Goal: Communication & Community: Answer question/provide support

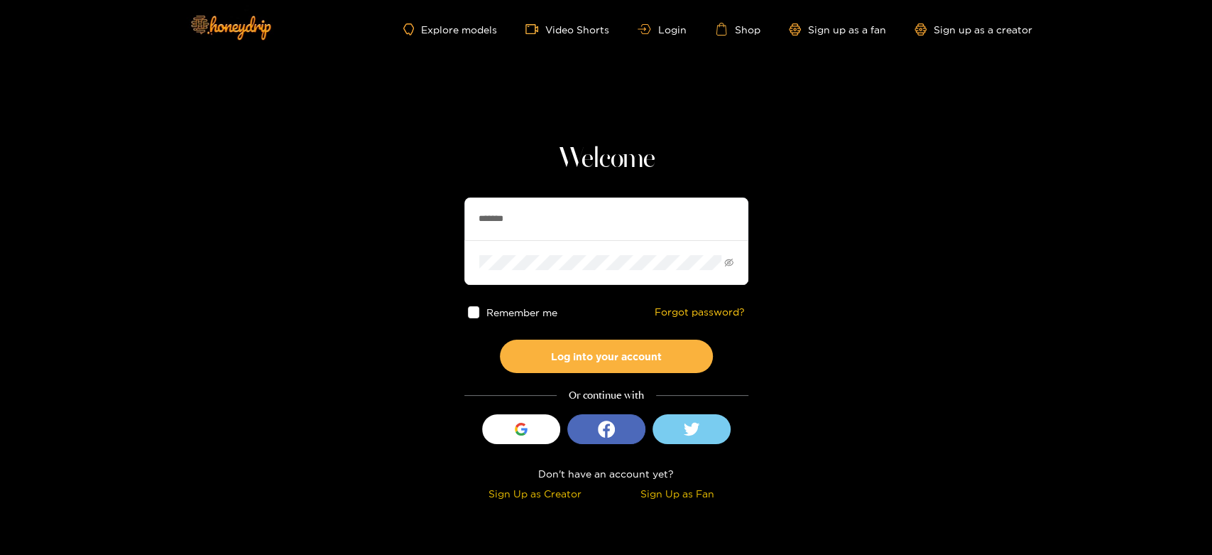
drag, startPoint x: 579, startPoint y: 227, endPoint x: 450, endPoint y: 215, distance: 129.1
click at [450, 215] on section "Welcome ******* Remember me Forgot password? Log into your account Or continue …" at bounding box center [606, 252] width 1212 height 505
paste input "******"
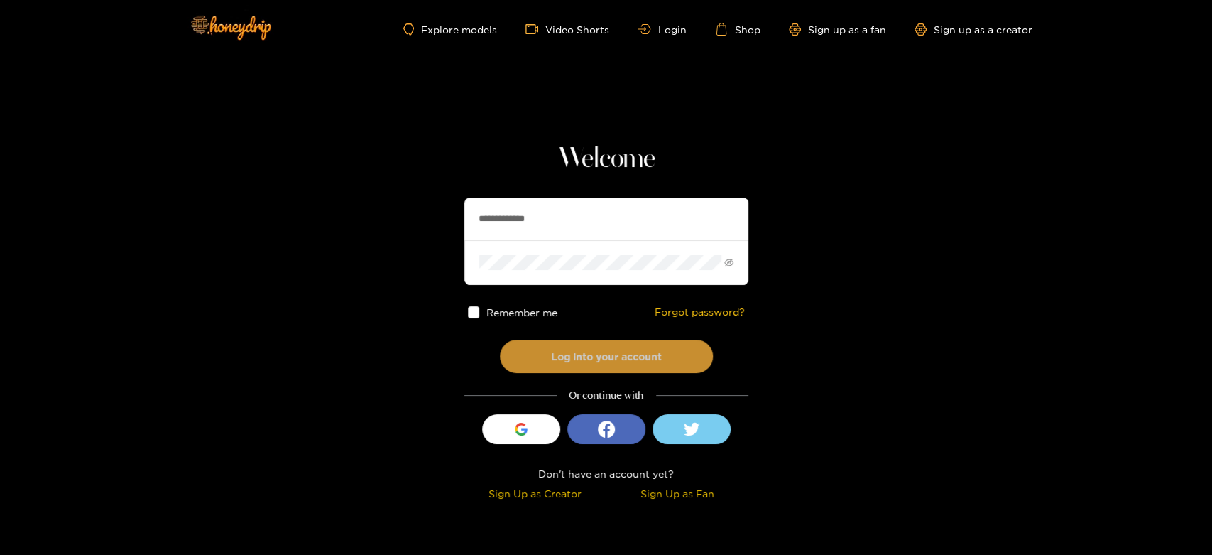
type input "**********"
click at [618, 365] on button "Log into your account" at bounding box center [606, 355] width 213 height 33
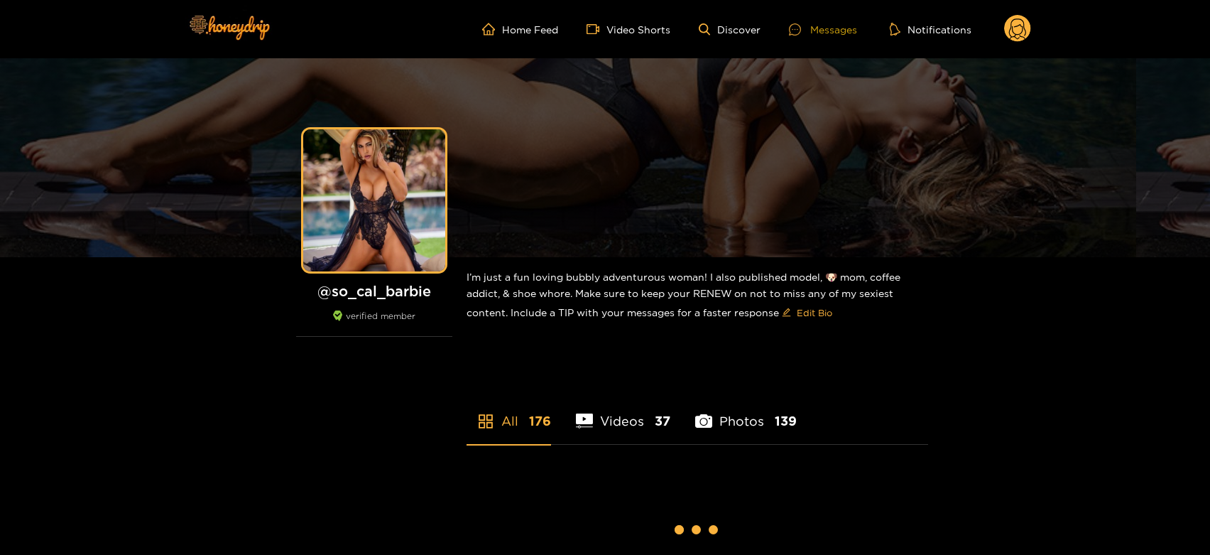
click at [821, 24] on div "Messages" at bounding box center [823, 29] width 68 height 16
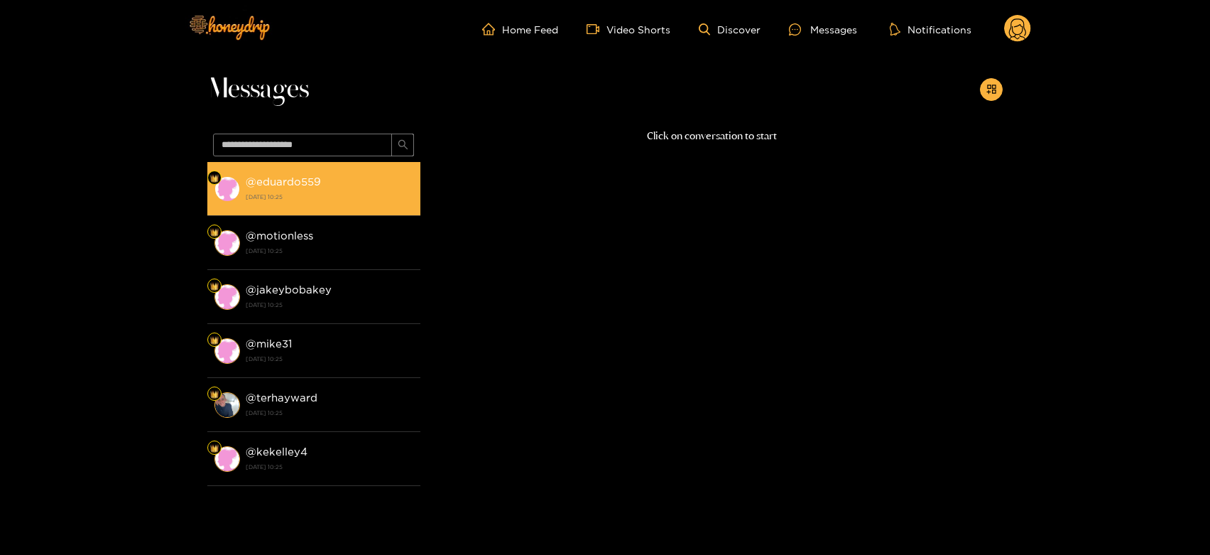
click at [365, 182] on div "@ eduardo559 15 August 2025 10:25" at bounding box center [330, 189] width 168 height 32
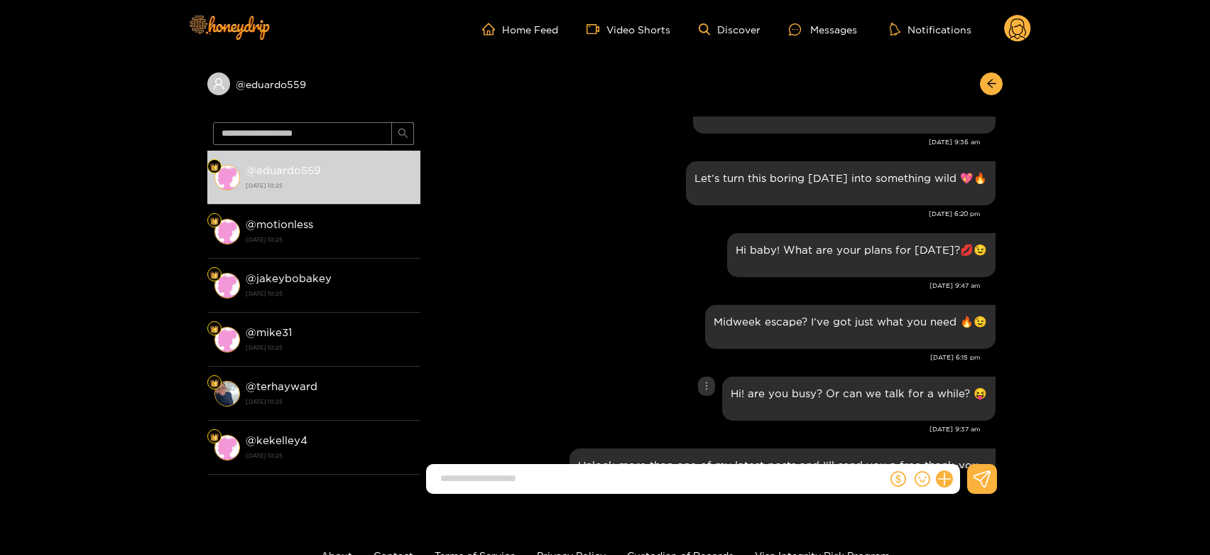
scroll to position [1727, 0]
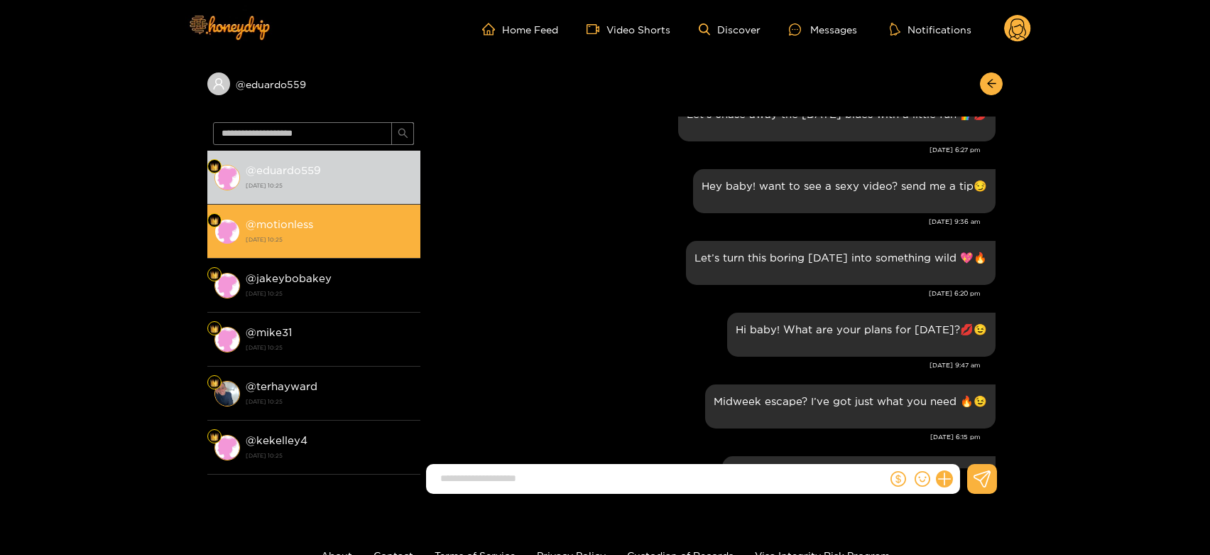
click at [307, 228] on strong "@ motionless" at bounding box center [279, 224] width 67 height 12
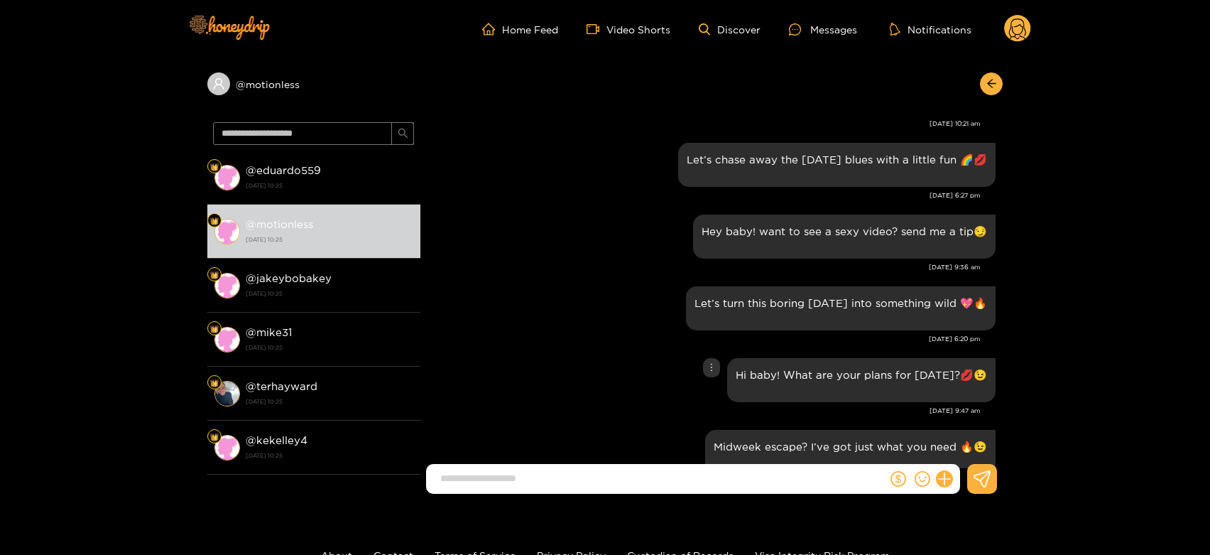
scroll to position [1648, 0]
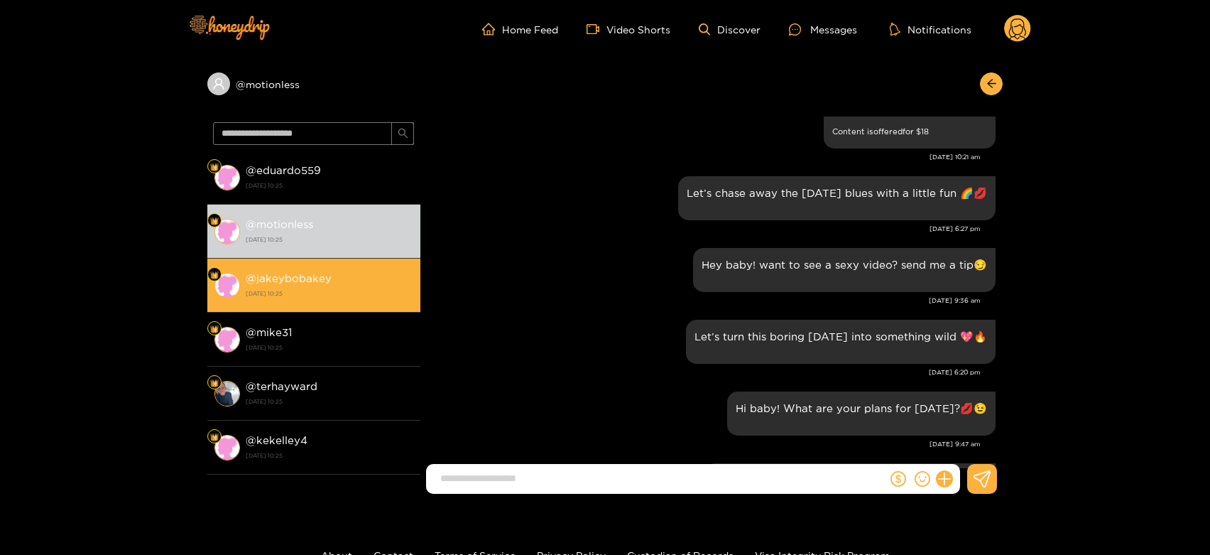
click at [362, 261] on li "@ jakeybobakey 15 August 2025 10:25" at bounding box center [313, 286] width 213 height 54
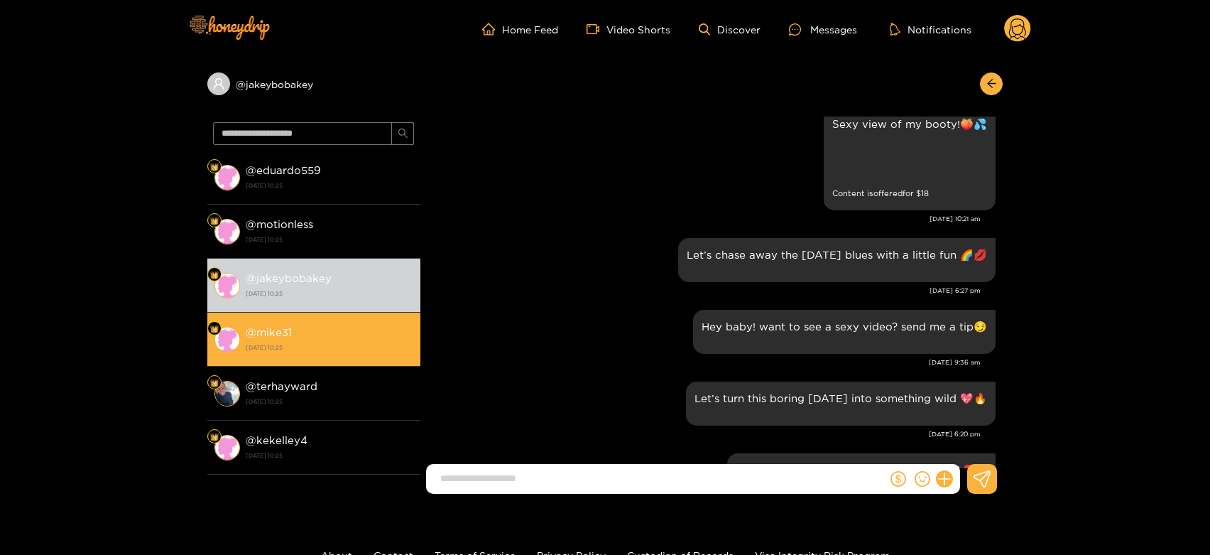
scroll to position [1569, 0]
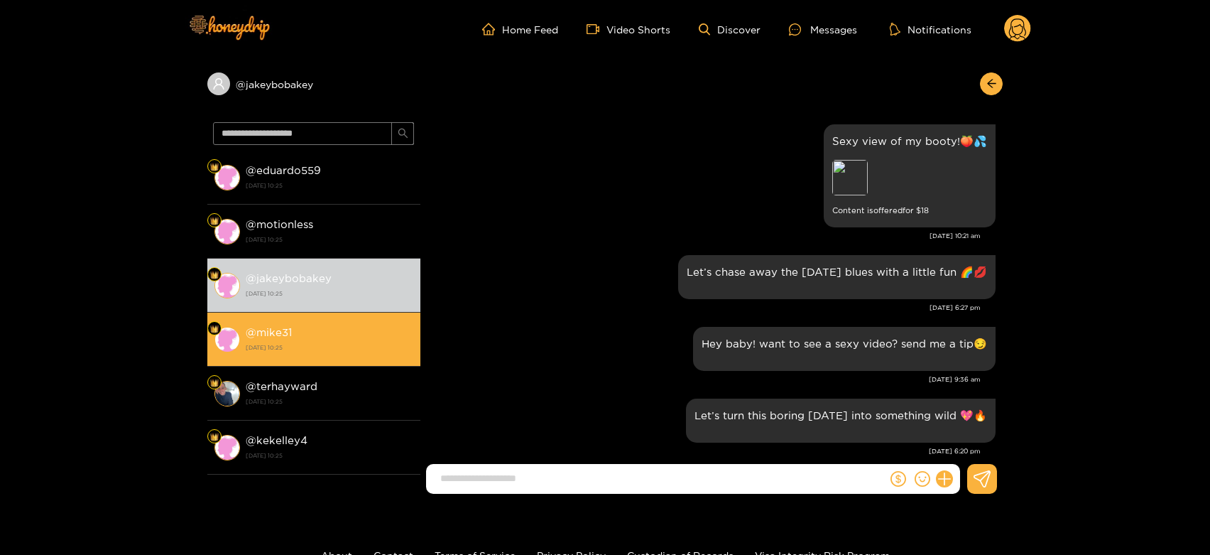
click at [379, 321] on li "@ mike31 15 August 2025 10:25" at bounding box center [313, 339] width 213 height 54
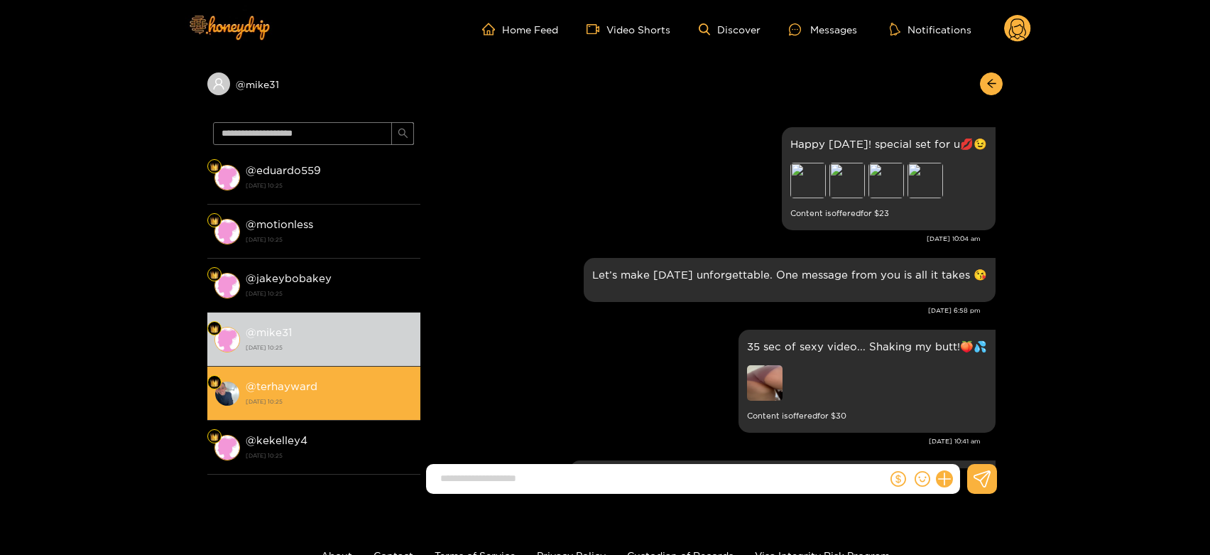
scroll to position [1964, 0]
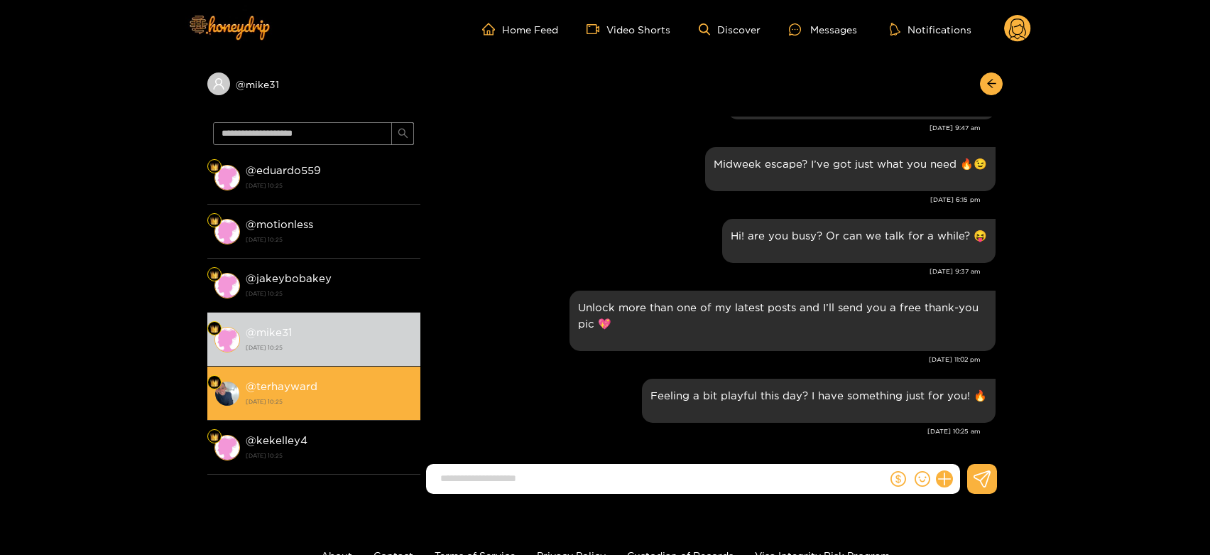
click at [364, 385] on div "@ terhayward 15 August 2025 10:25" at bounding box center [330, 393] width 168 height 32
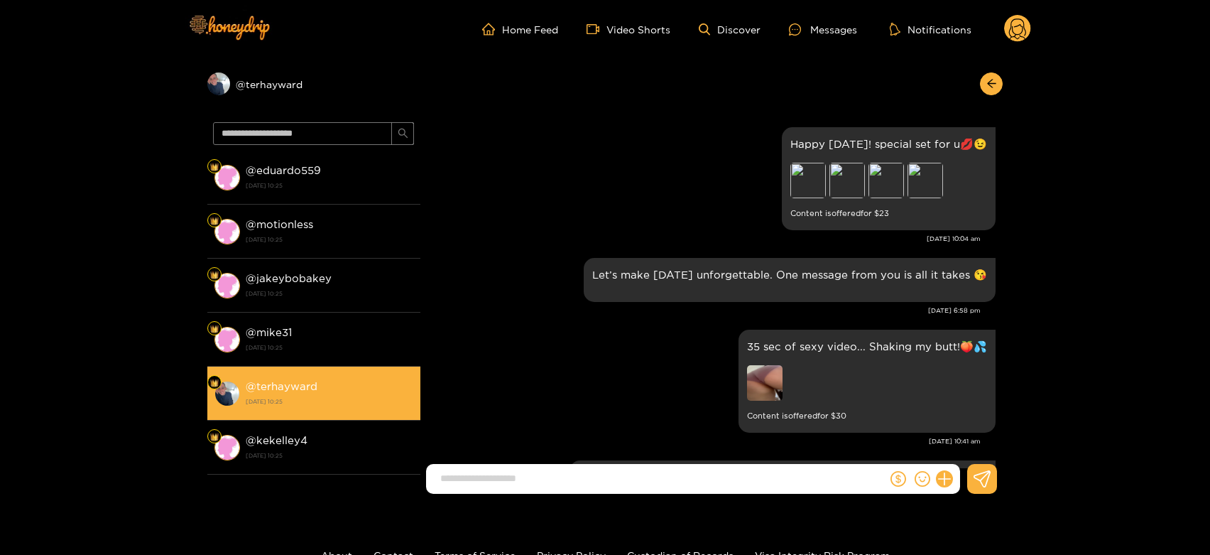
scroll to position [1964, 0]
